Goal: Transaction & Acquisition: Purchase product/service

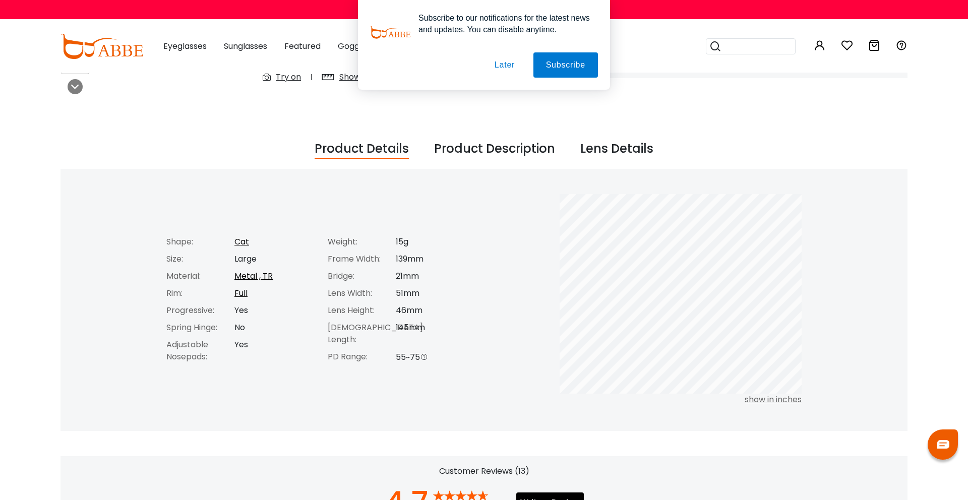
scroll to position [290, 0]
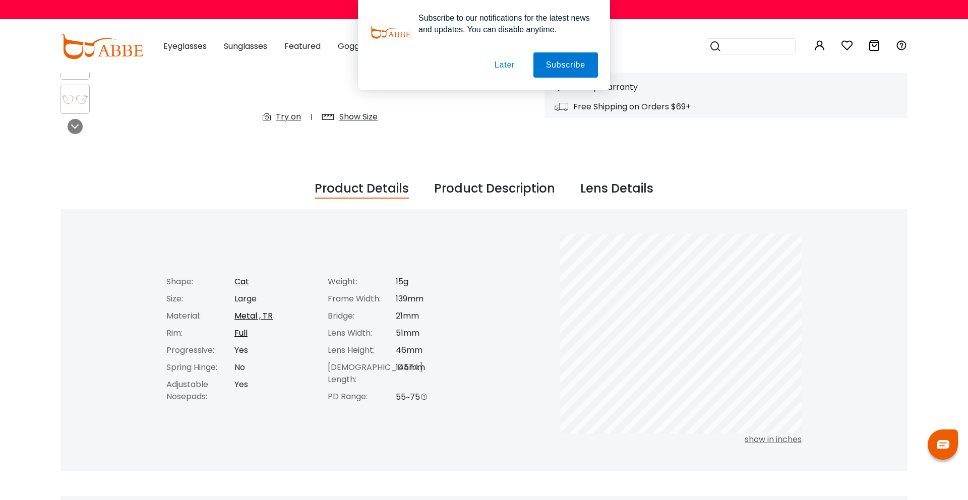
click at [312, 29] on div "Subscribe to our notifications for the latest news and updates. You can disable…" at bounding box center [484, 45] width 968 height 90
click at [760, 56] on div "Subscribe to our notifications for the latest news and updates. You can disable…" at bounding box center [484, 45] width 968 height 90
click at [501, 68] on button "Later" at bounding box center [504, 64] width 45 height 25
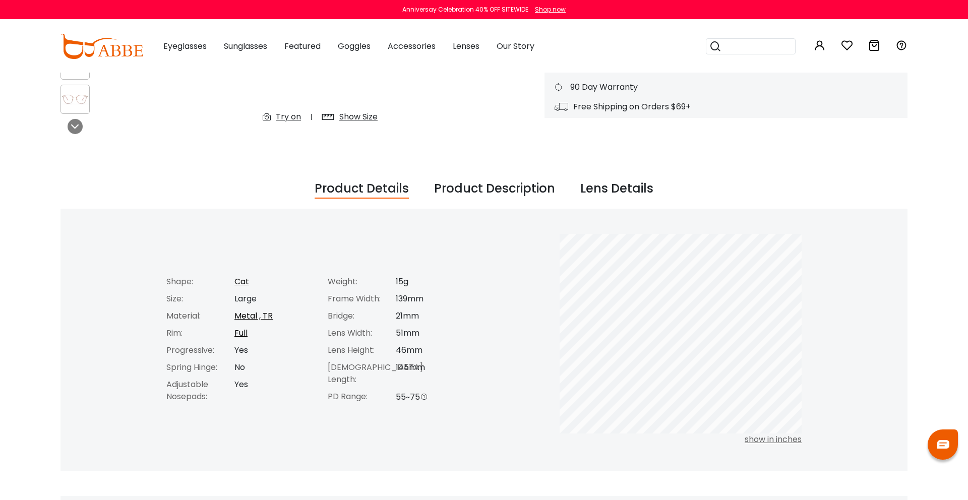
click at [756, 34] on div "Popular Searches round Sunglasses aviator clear tortoise cat Recommended Laya $…" at bounding box center [752, 46] width 93 height 52
click at [756, 46] on input "search" at bounding box center [757, 46] width 71 height 15
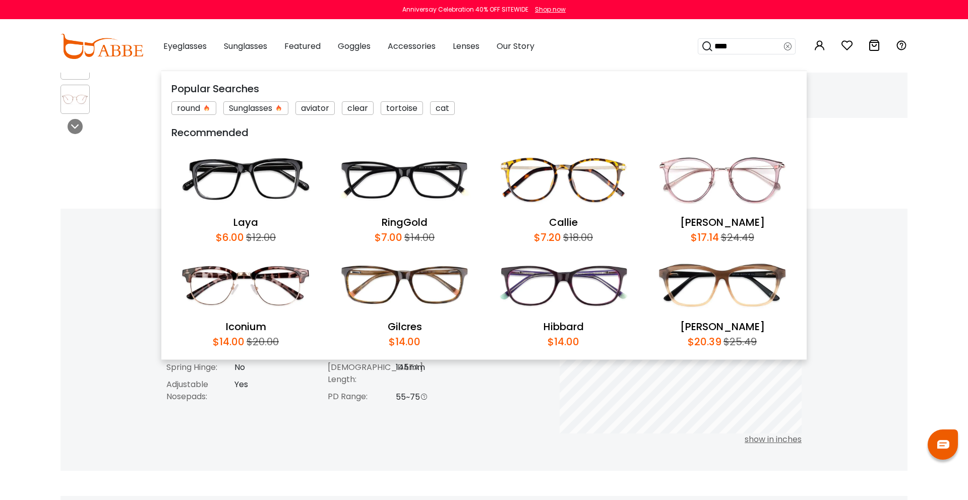
type input "*****"
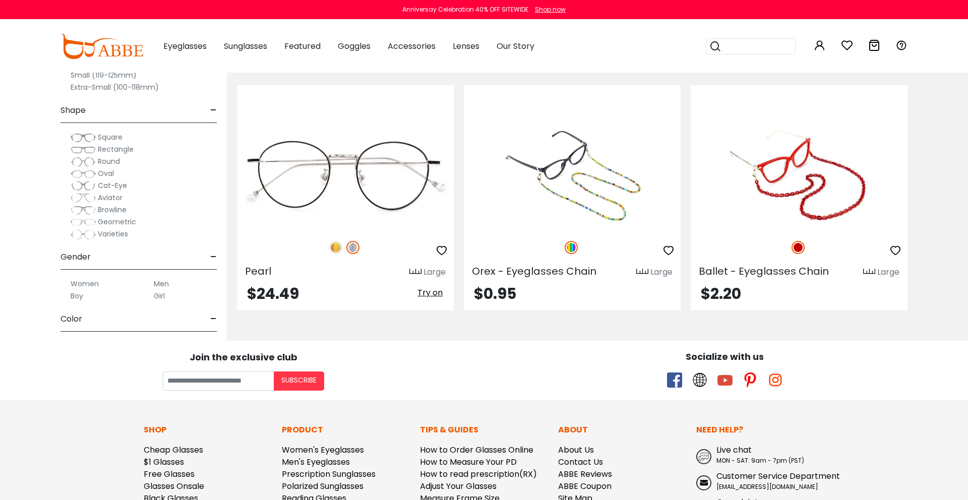
scroll to position [300, 0]
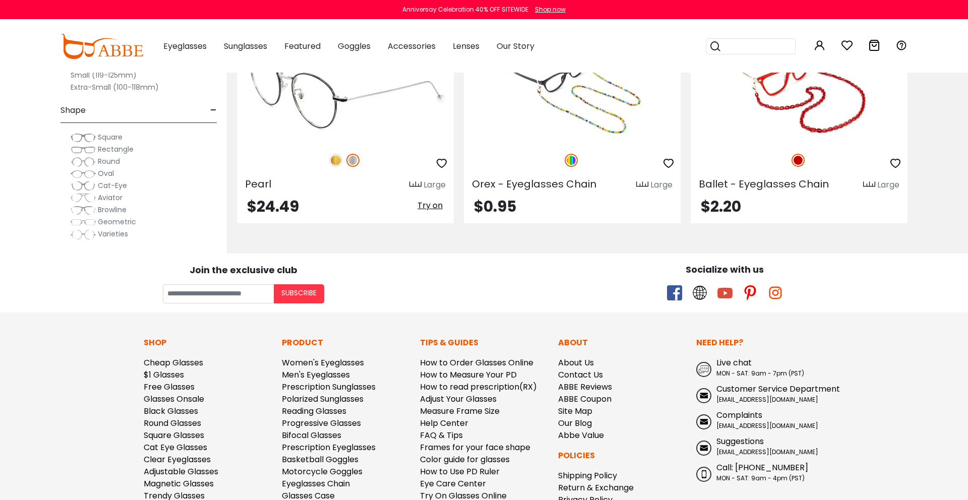
click at [336, 158] on img at bounding box center [335, 160] width 13 height 13
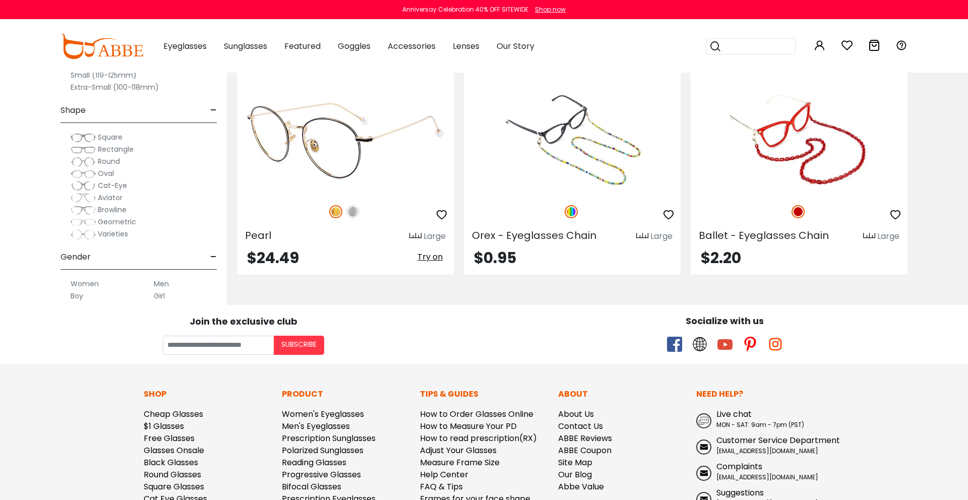
scroll to position [225, 0]
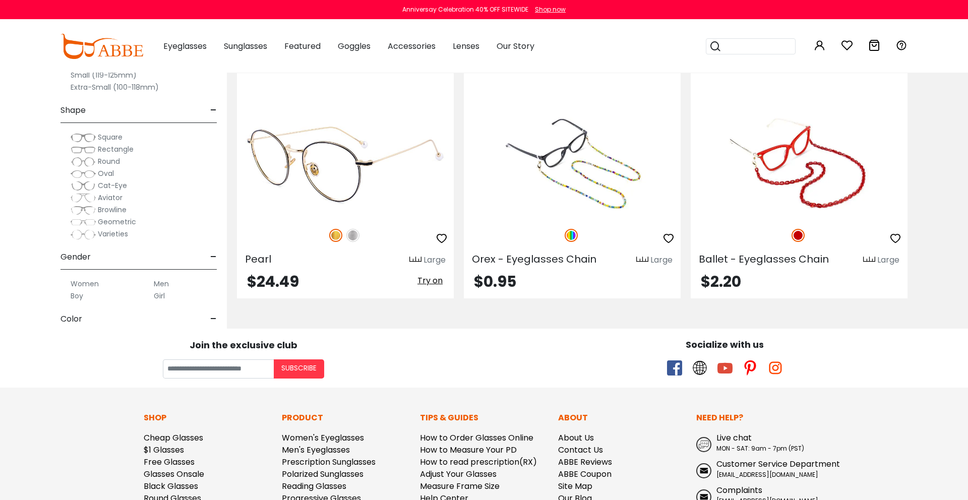
click at [336, 158] on img at bounding box center [345, 163] width 217 height 108
